Goal: Information Seeking & Learning: Learn about a topic

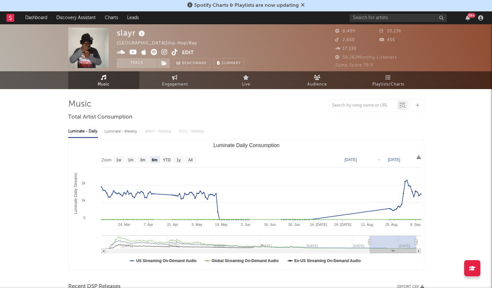
select select "6m"
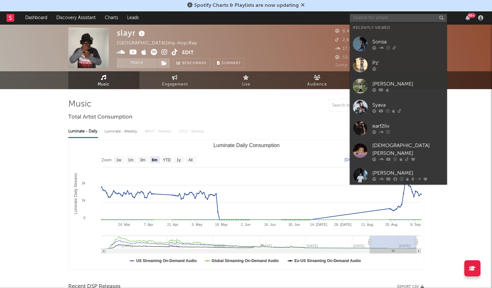
click at [399, 14] on input "text" at bounding box center [398, 18] width 97 height 8
paste input "Janelane"
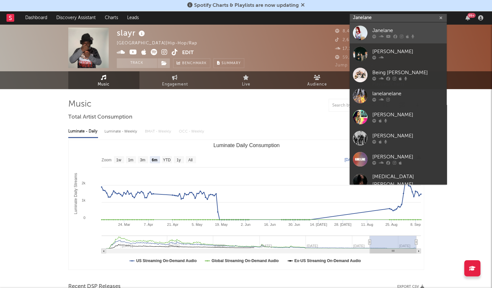
type input "Janelane"
click at [384, 35] on div at bounding box center [407, 37] width 71 height 4
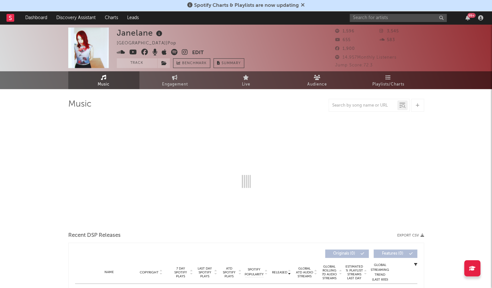
select select "1w"
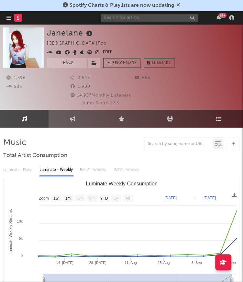
click at [143, 18] on input "text" at bounding box center [149, 18] width 97 height 8
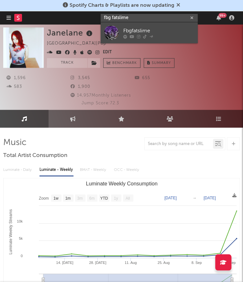
type input "fbg fatslime"
click at [144, 30] on div "Fbgfatslime" at bounding box center [158, 31] width 71 height 8
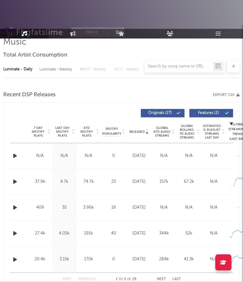
select select "6m"
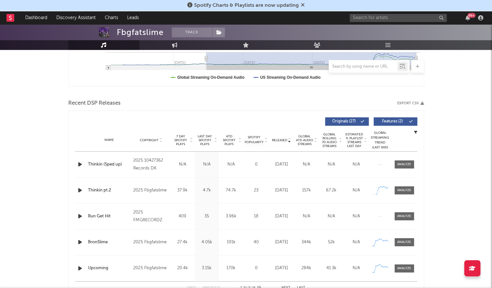
scroll to position [200, 0]
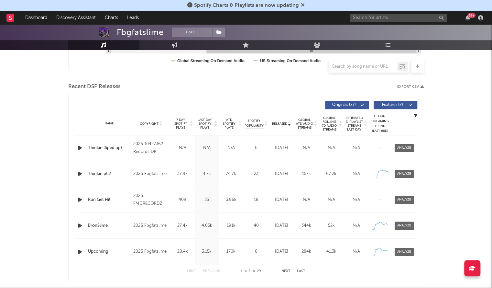
click at [280, 123] on span "Released" at bounding box center [279, 124] width 15 height 4
click at [80, 146] on icon "button" at bounding box center [80, 148] width 7 height 8
click at [80, 146] on icon "button" at bounding box center [80, 148] width 6 height 8
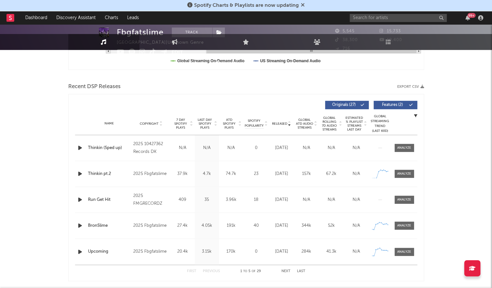
scroll to position [0, 0]
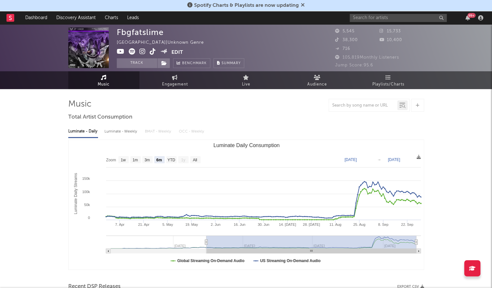
click at [147, 34] on div "Fbgfatslime" at bounding box center [140, 31] width 47 height 9
click at [119, 51] on icon at bounding box center [121, 51] width 8 height 6
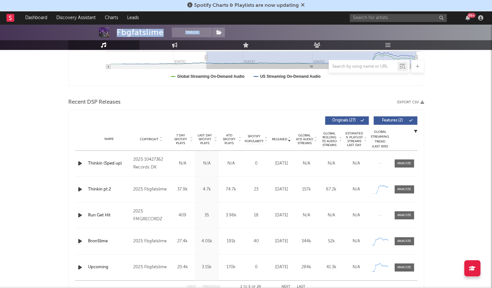
scroll to position [187, 0]
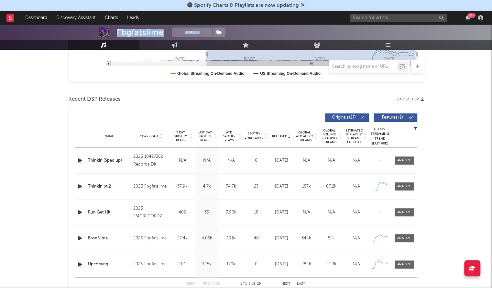
click at [94, 186] on div "Thinkin pt.2" at bounding box center [109, 186] width 42 height 6
drag, startPoint x: 161, startPoint y: 163, endPoint x: 132, endPoint y: 156, distance: 30.4
click at [132, 156] on div "Copyright 2025 10427362 Records DK" at bounding box center [151, 161] width 38 height 16
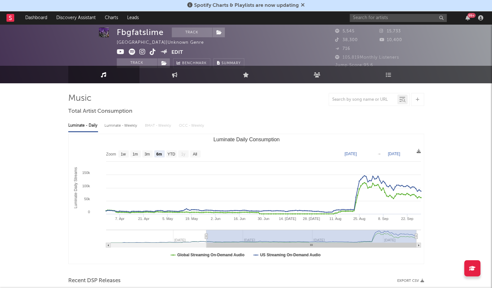
scroll to position [0, 0]
